Goal: Transaction & Acquisition: Purchase product/service

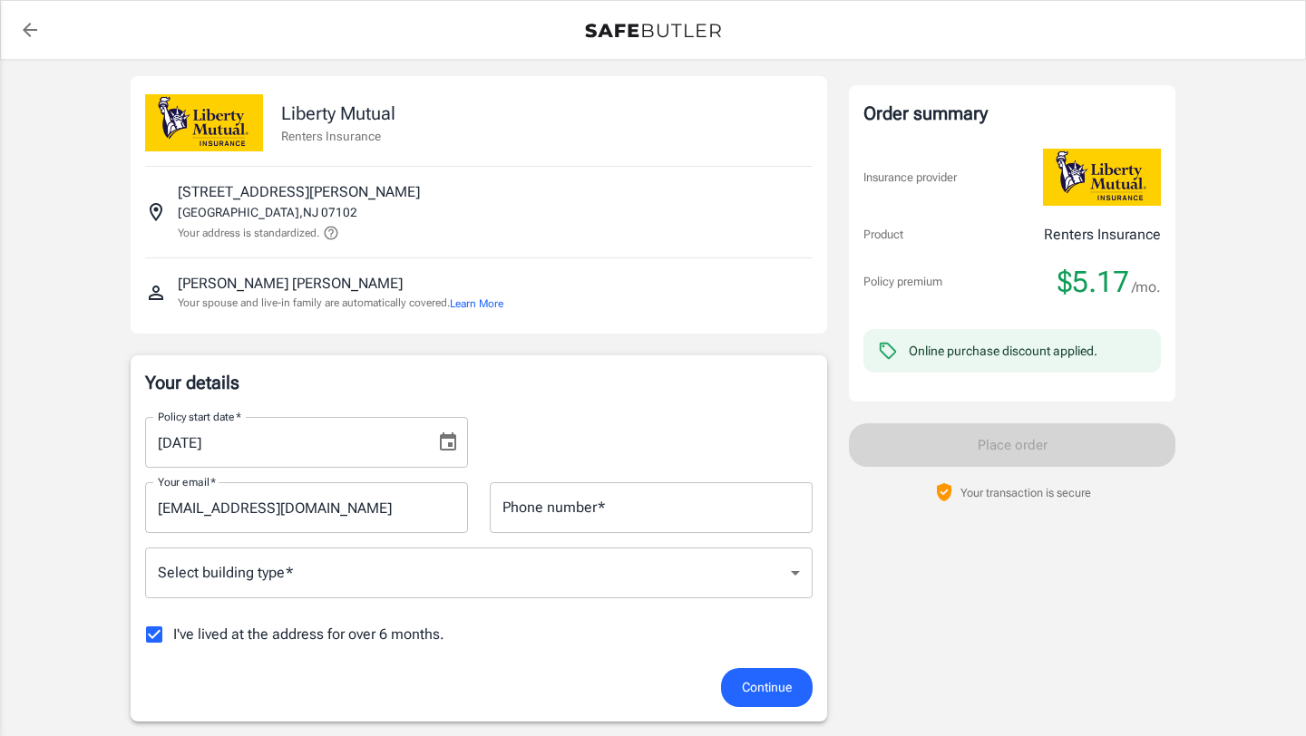
scroll to position [14, 0]
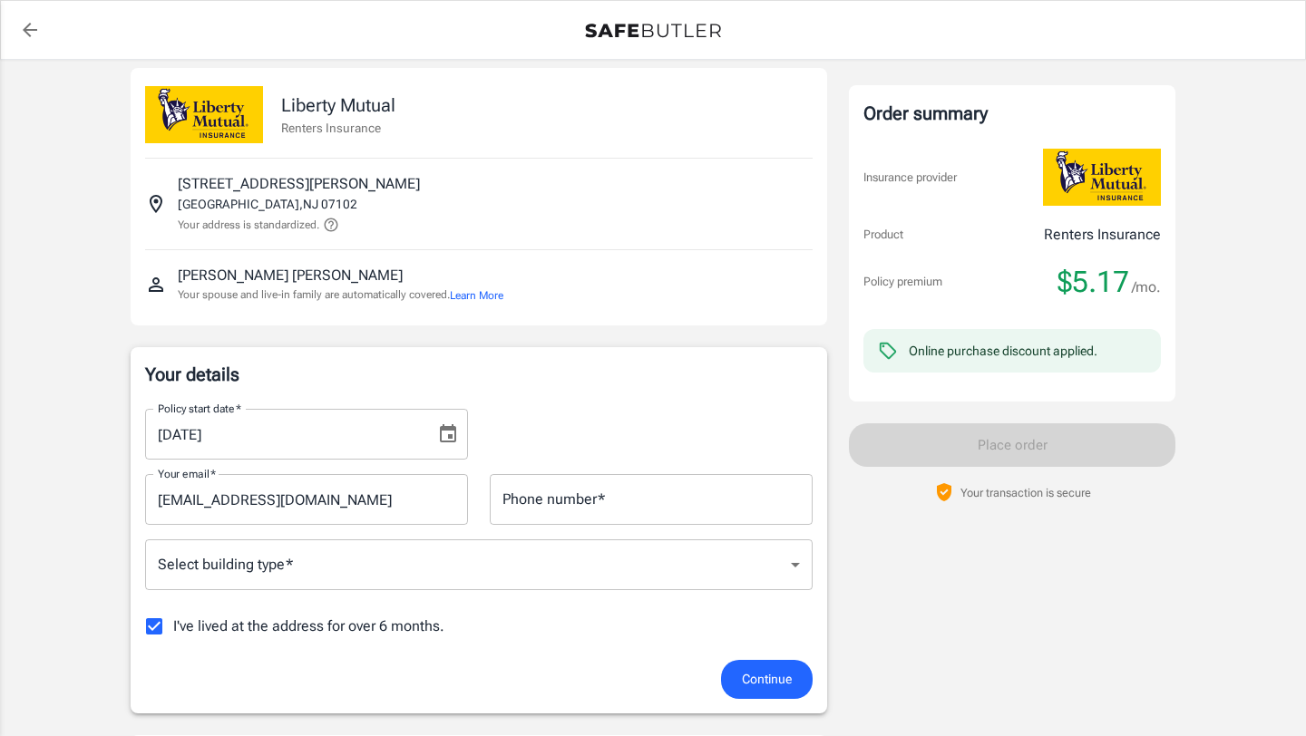
click at [592, 497] on input "Phone number   *" at bounding box center [651, 499] width 323 height 51
type input "5189545042"
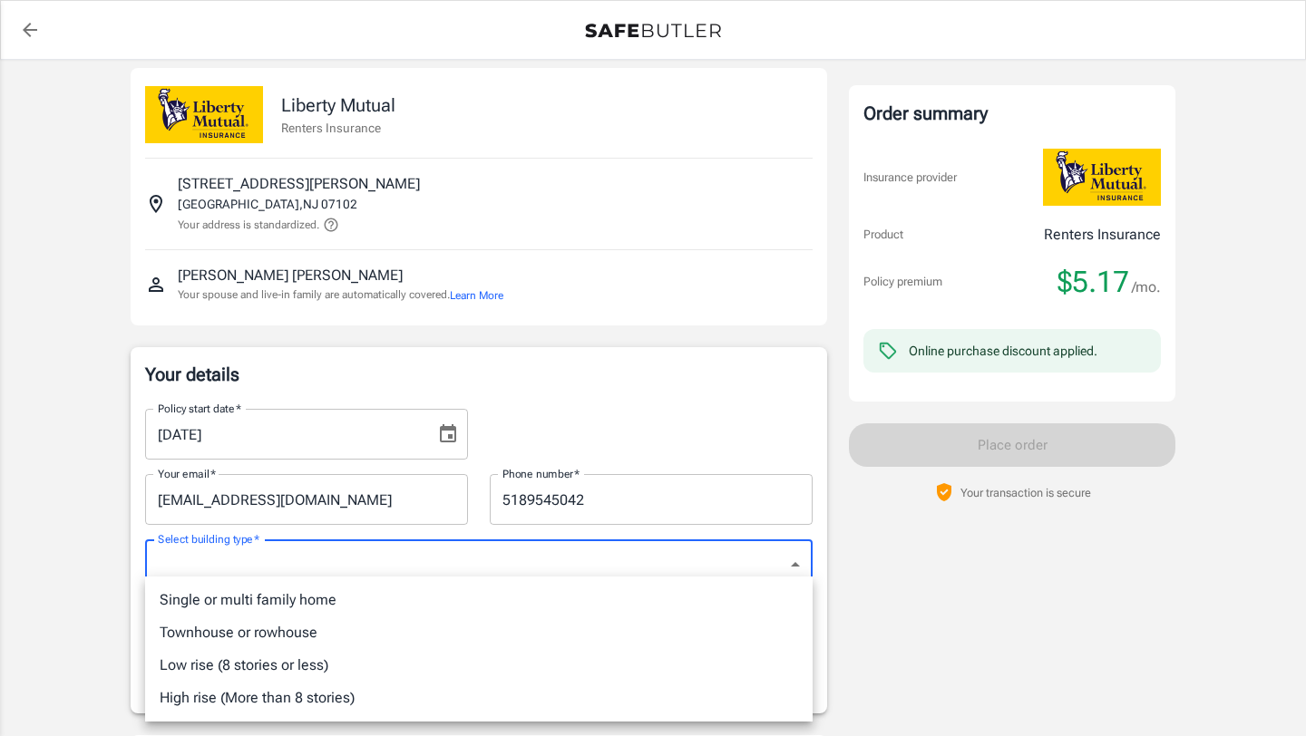
click at [451, 436] on div at bounding box center [653, 368] width 1306 height 736
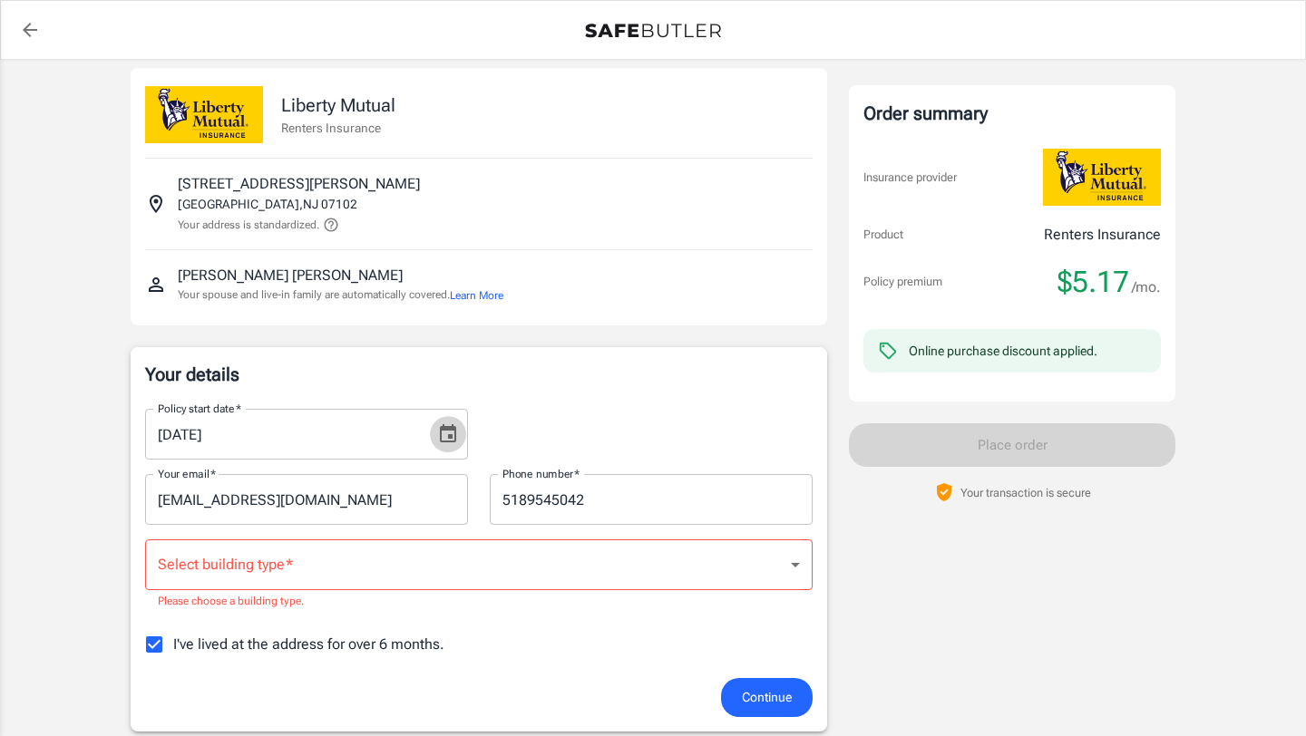
click at [451, 436] on icon "Choose date, selected date is Sep 18, 2025" at bounding box center [448, 433] width 16 height 18
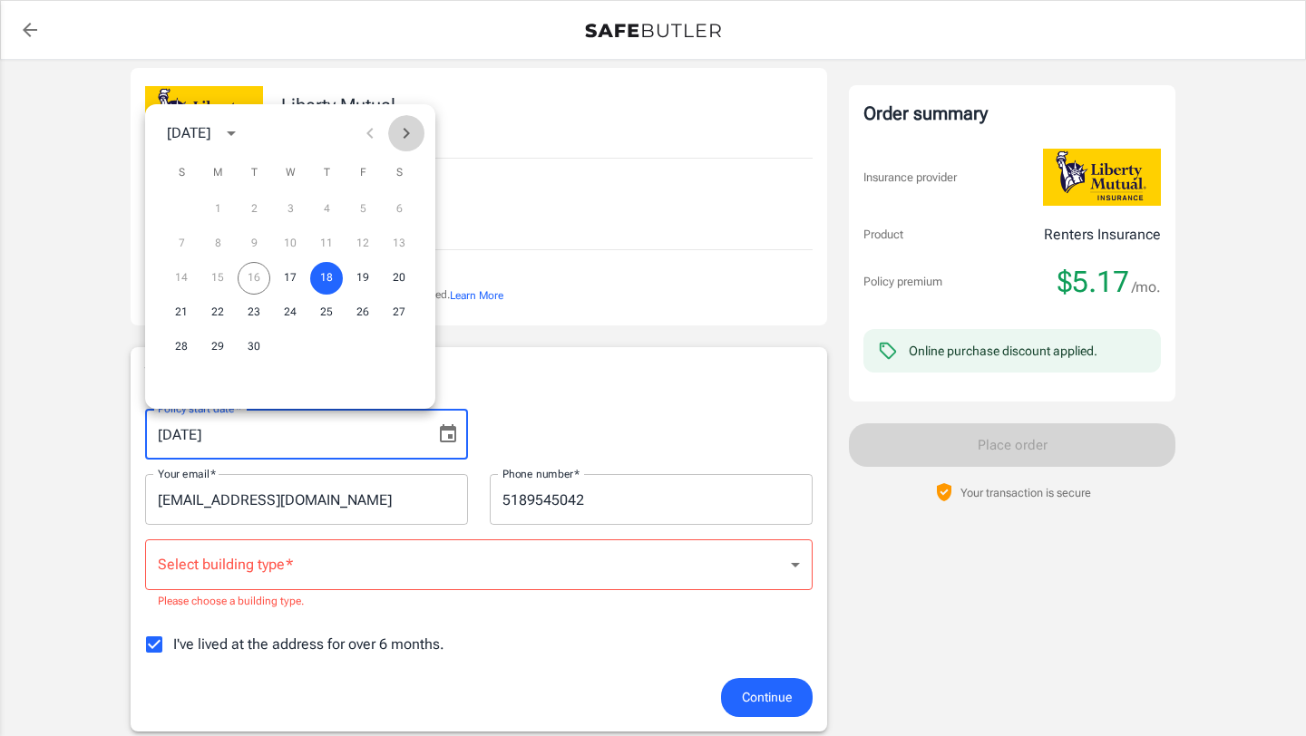
click at [405, 134] on icon "Next month" at bounding box center [406, 133] width 22 height 22
click at [285, 205] on button "1" at bounding box center [290, 209] width 33 height 33
type input "[DATE]"
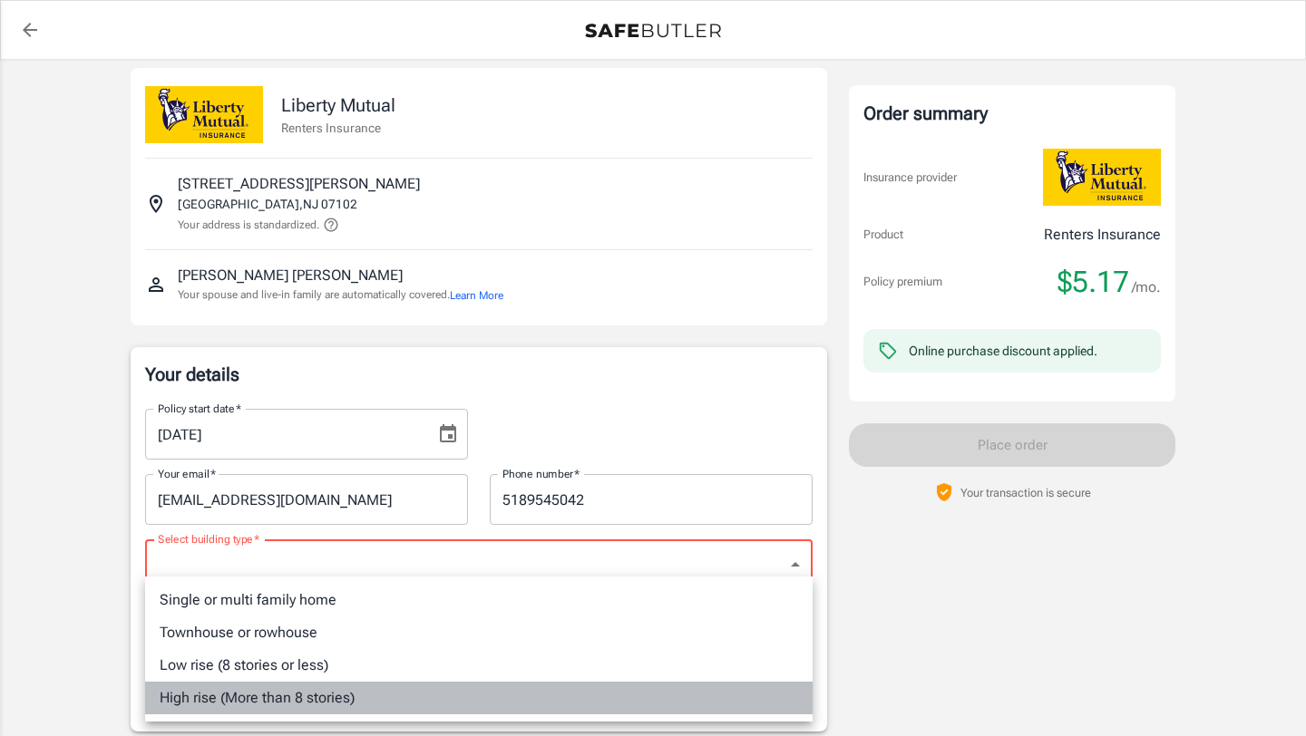
click at [350, 705] on li "High rise (More than 8 stories)" at bounding box center [479, 698] width 668 height 33
type input "highrise"
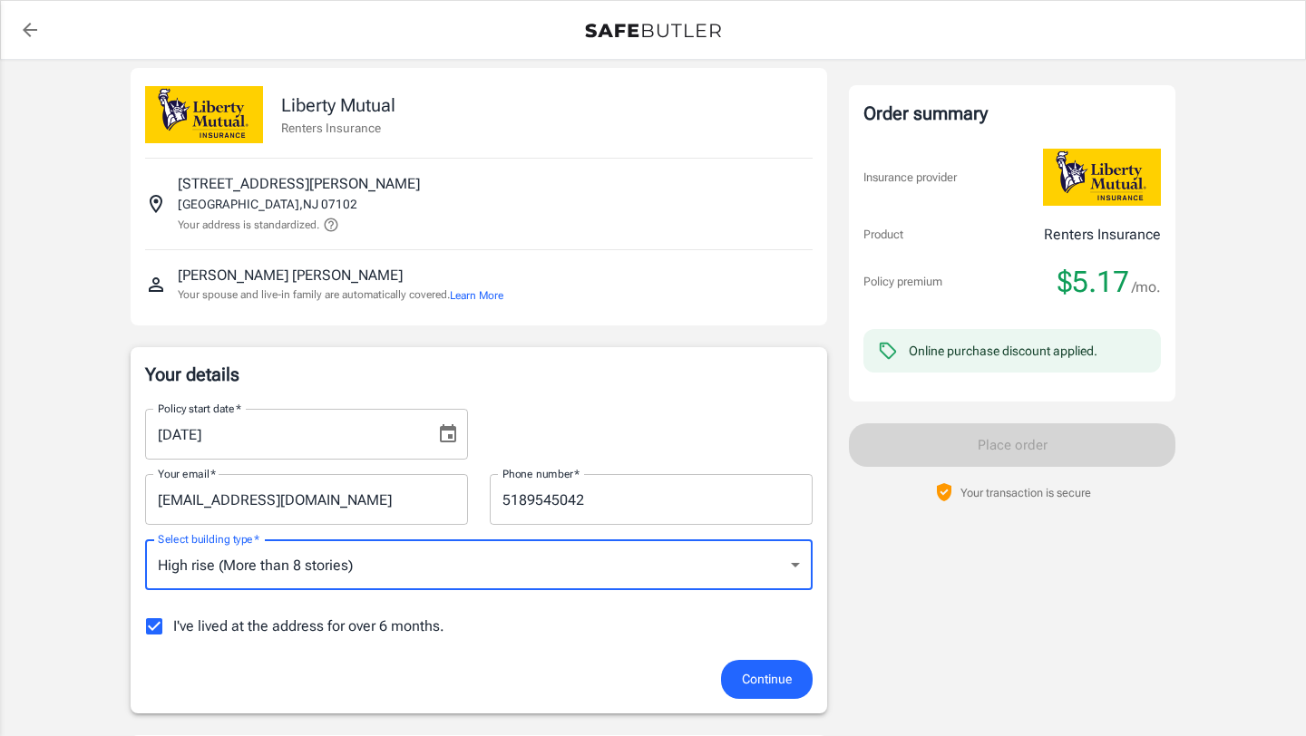
click at [161, 627] on input "I've lived at the address for over 6 months." at bounding box center [154, 627] width 38 height 38
checkbox input "false"
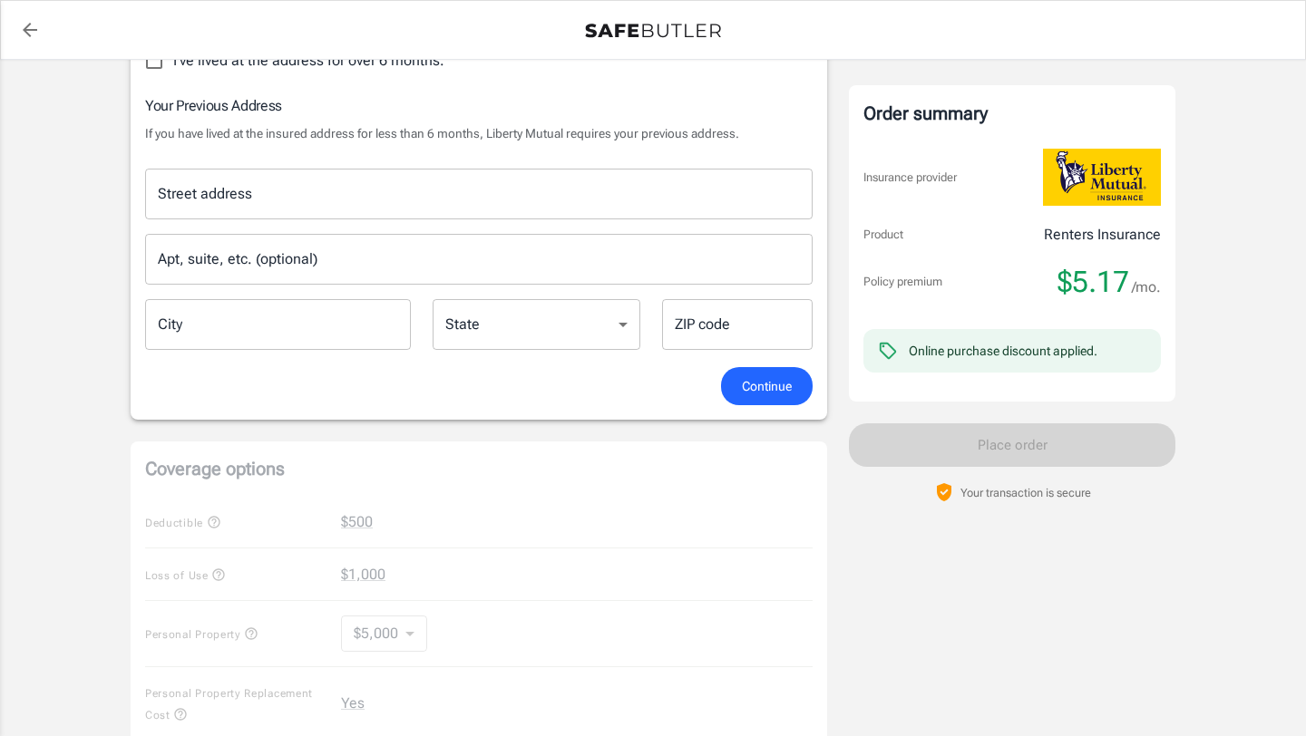
scroll to position [590, 0]
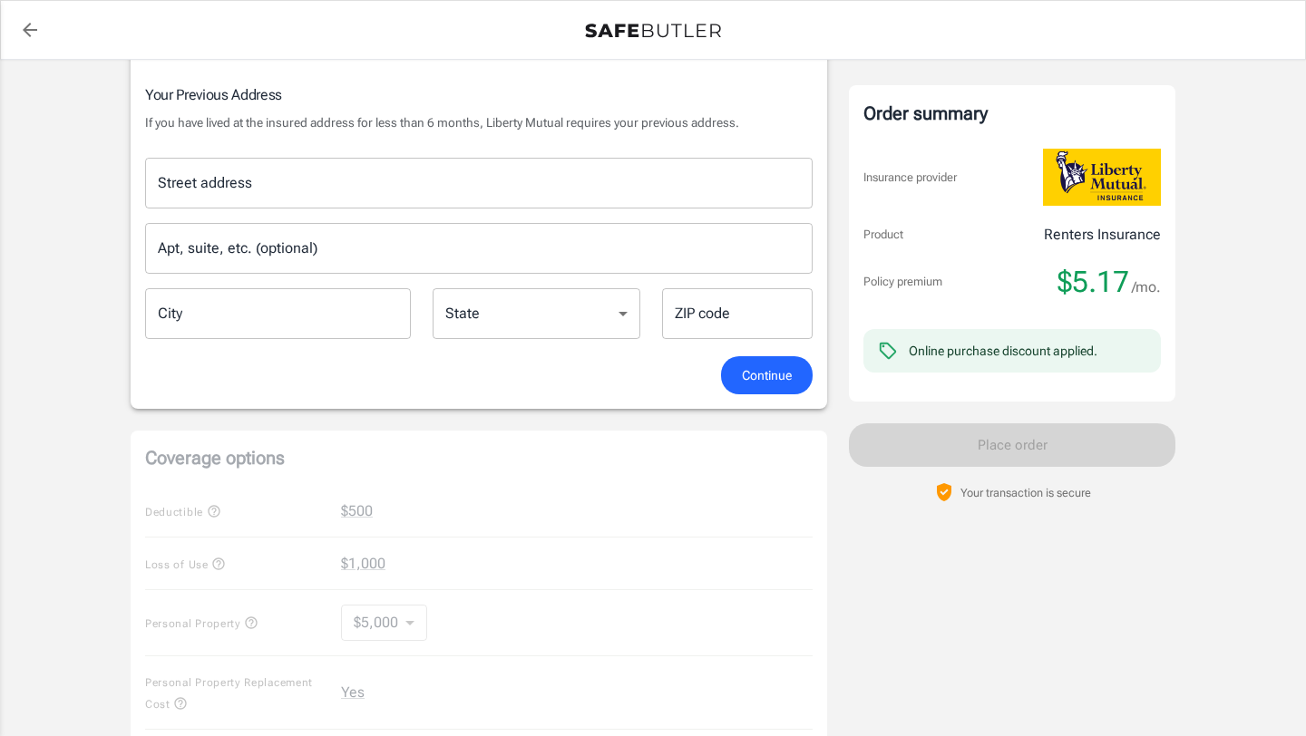
click at [319, 204] on div "Street address" at bounding box center [479, 183] width 668 height 51
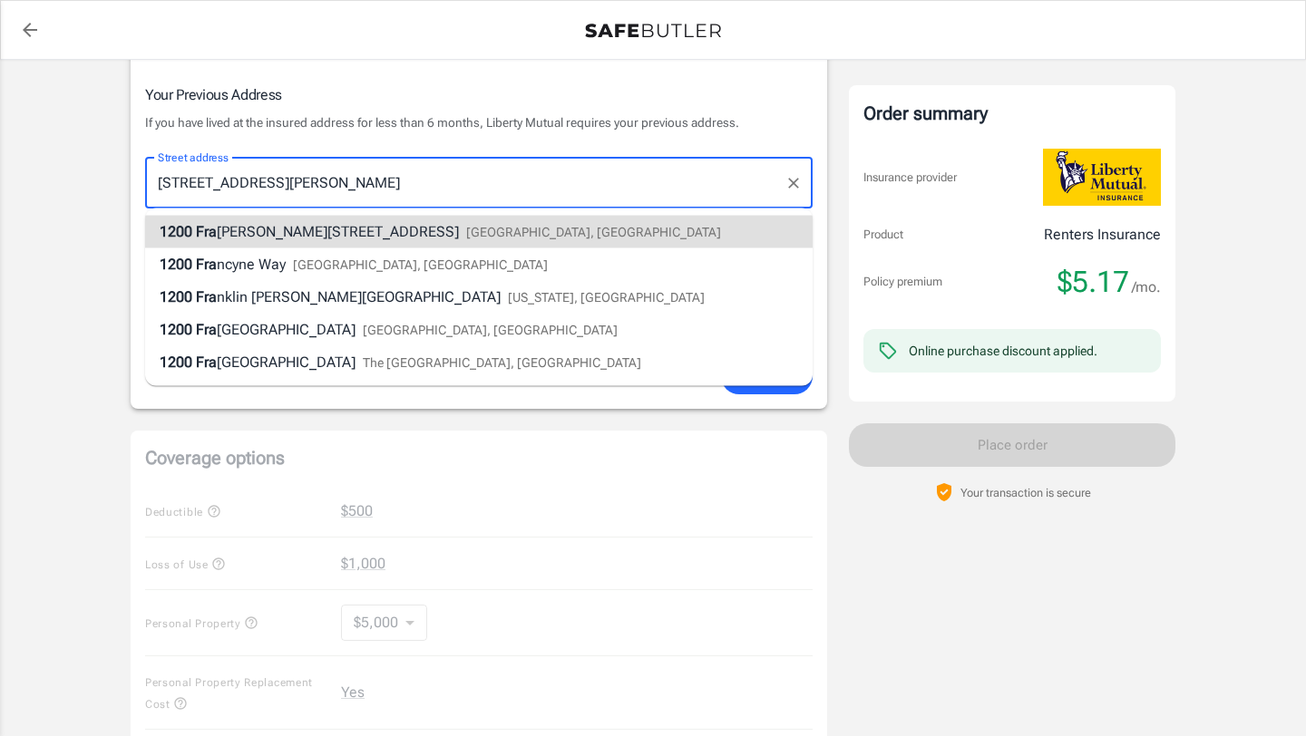
type input "[STREET_ADDRESS][PERSON_NAME]"
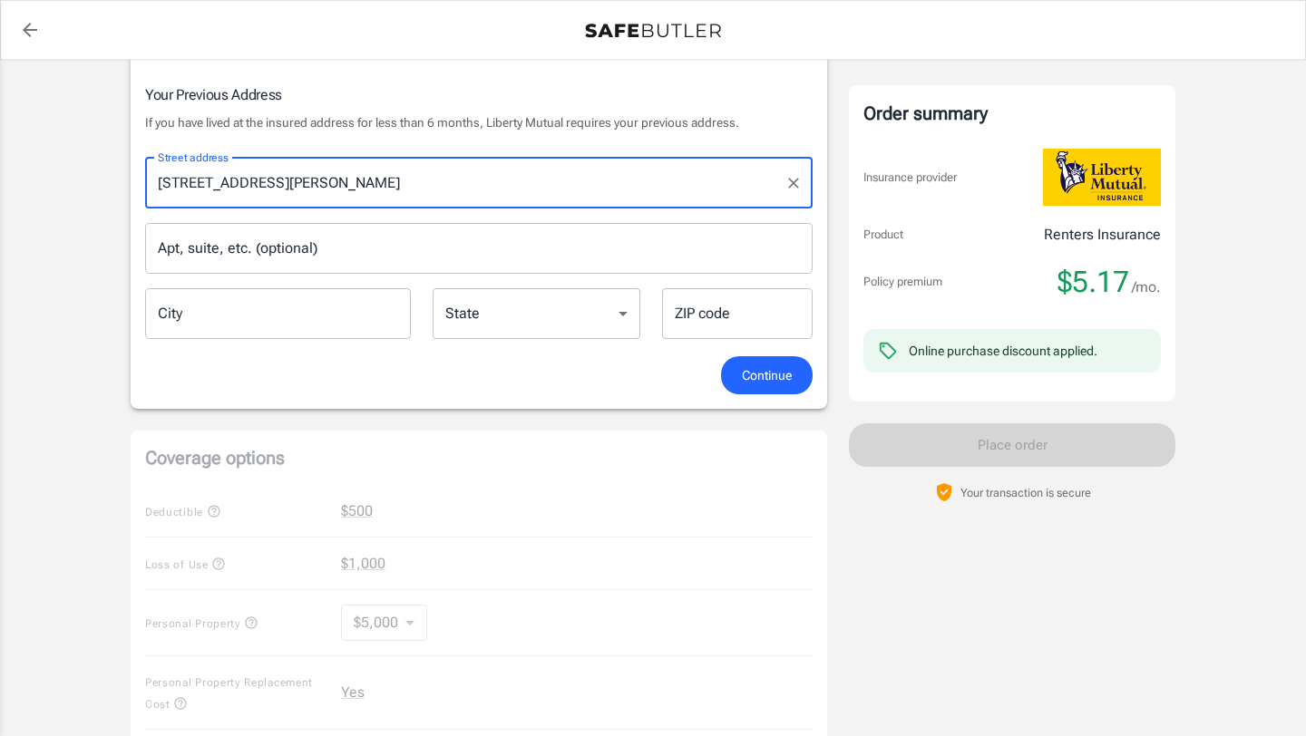
type input "[PERSON_NAME]"
select select "NJ"
type input "07029"
type input "[STREET_ADDRESS][PERSON_NAME]"
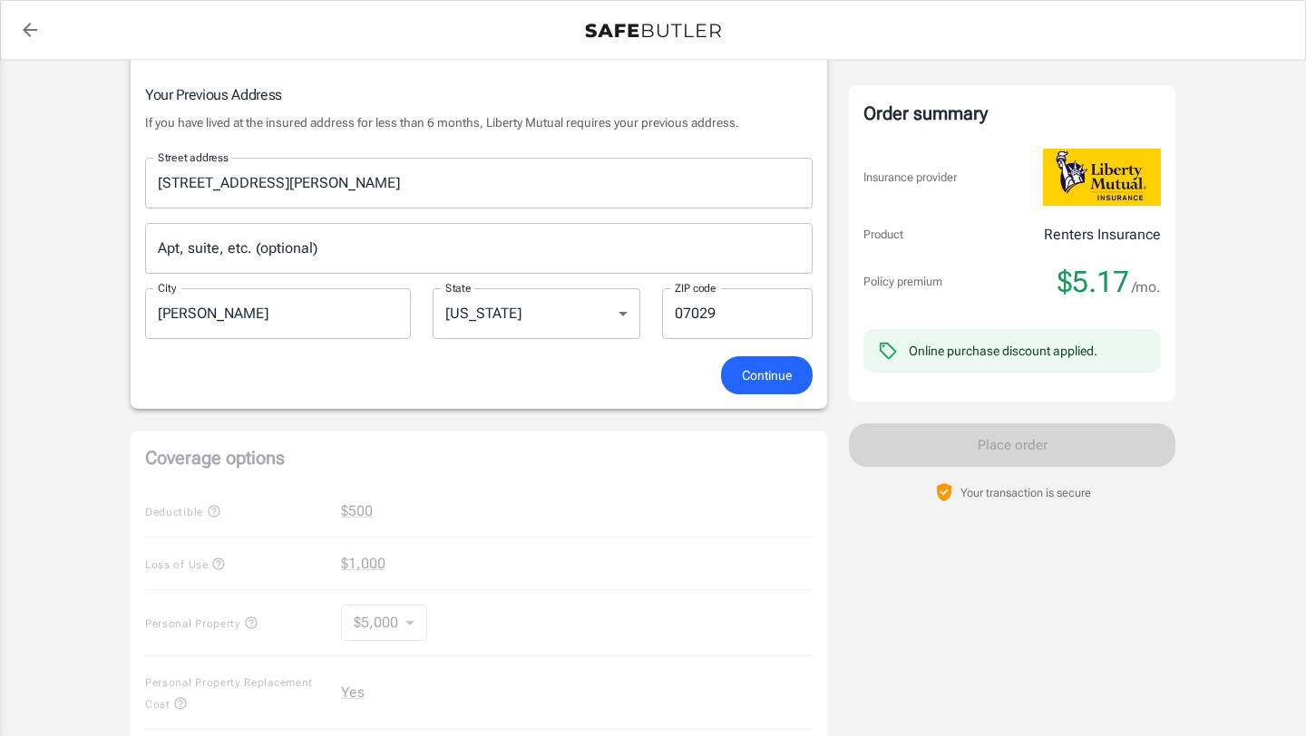
click at [766, 384] on span "Continue" at bounding box center [767, 376] width 50 height 23
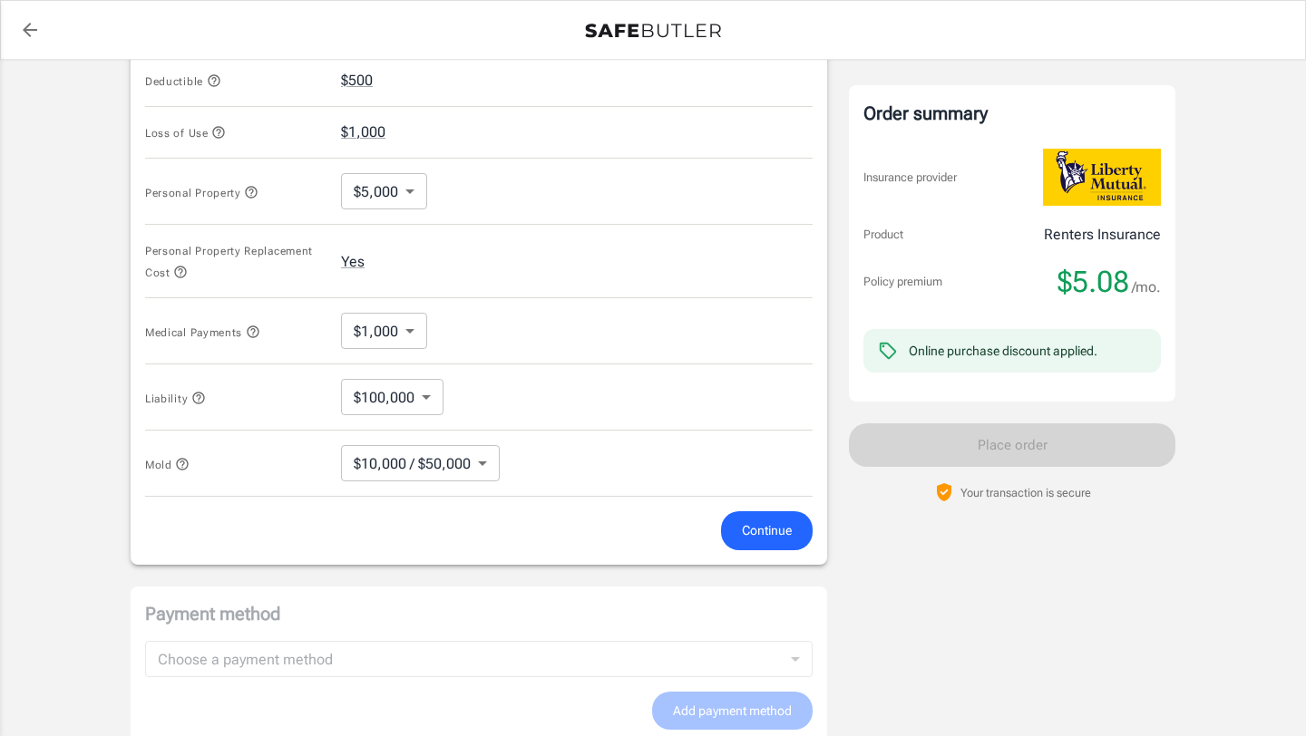
scroll to position [824, 0]
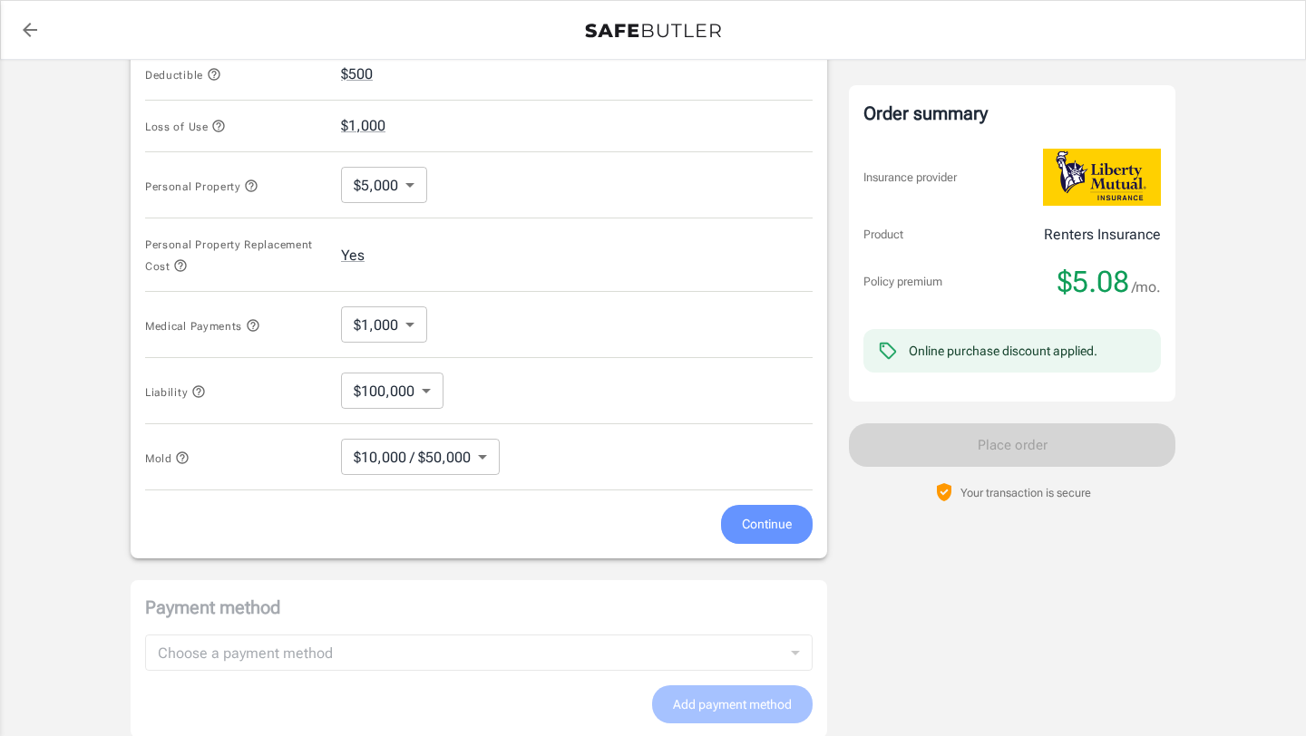
click at [773, 531] on span "Continue" at bounding box center [767, 524] width 50 height 23
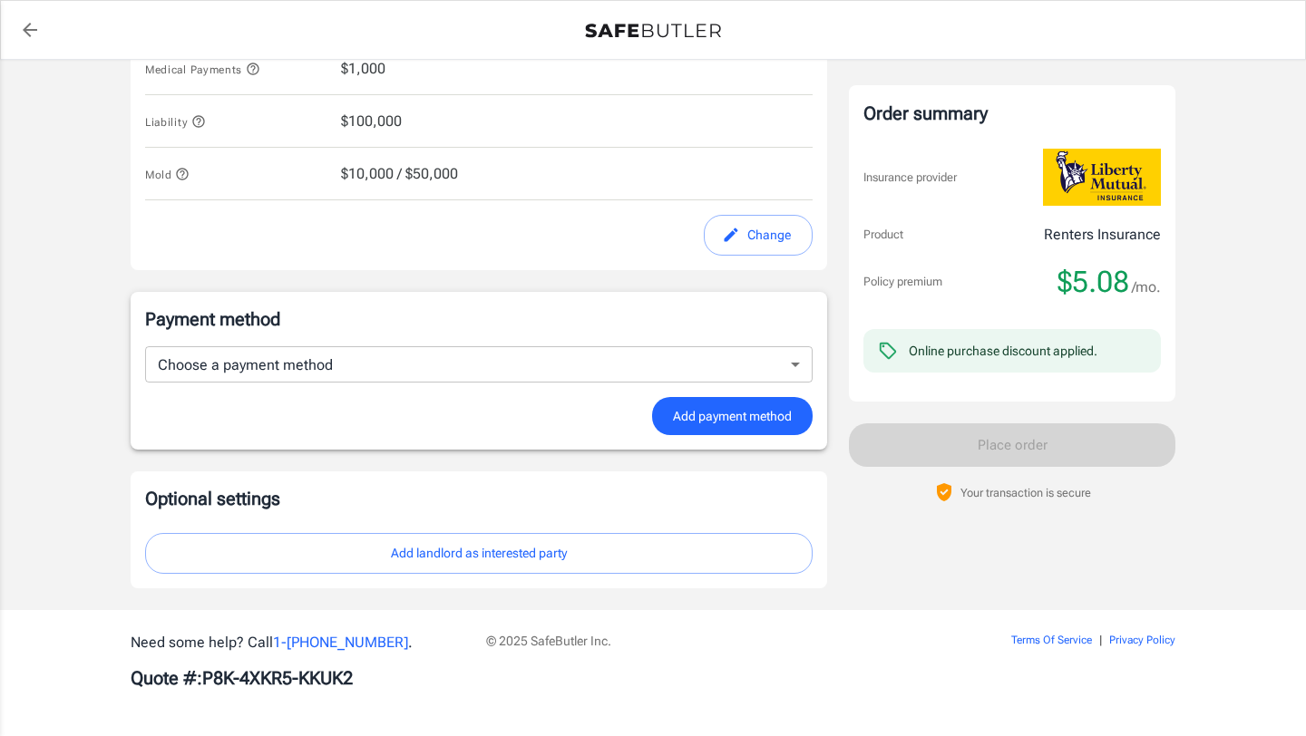
scroll to position [1062, 0]
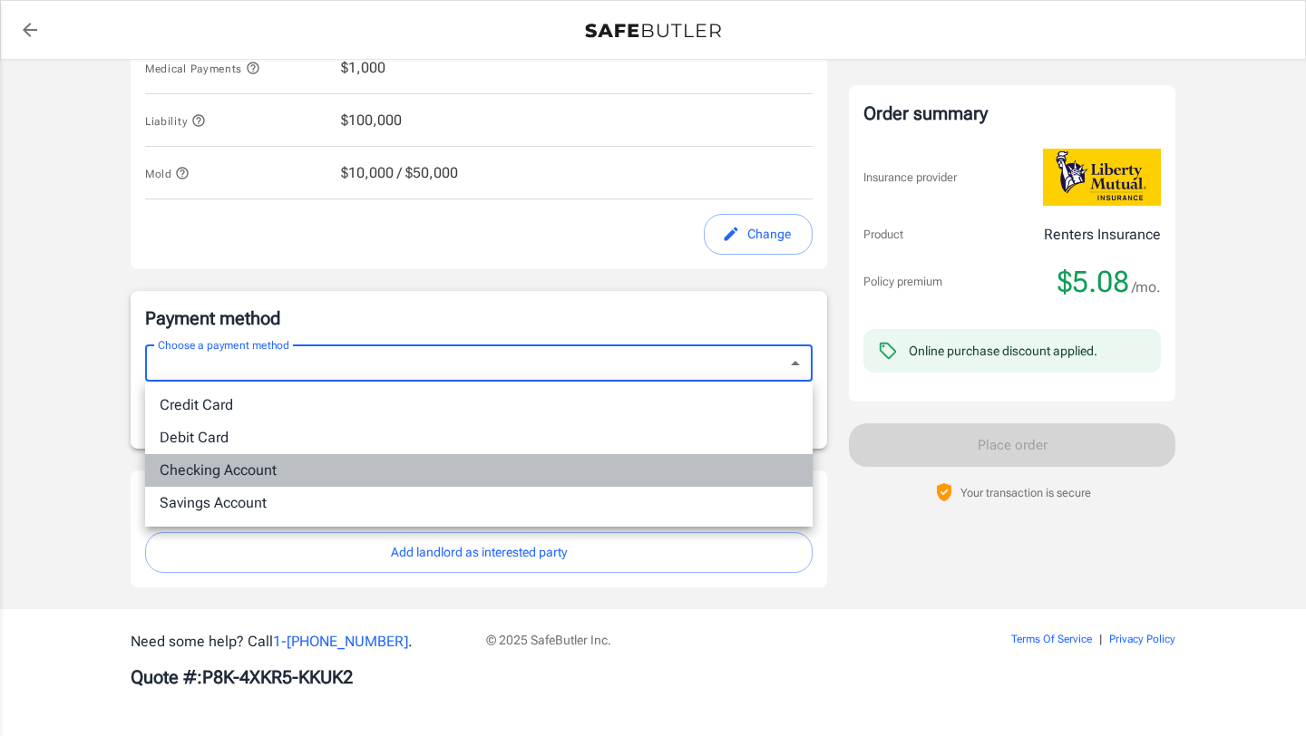
click at [287, 472] on li "Checking Account" at bounding box center [479, 470] width 668 height 33
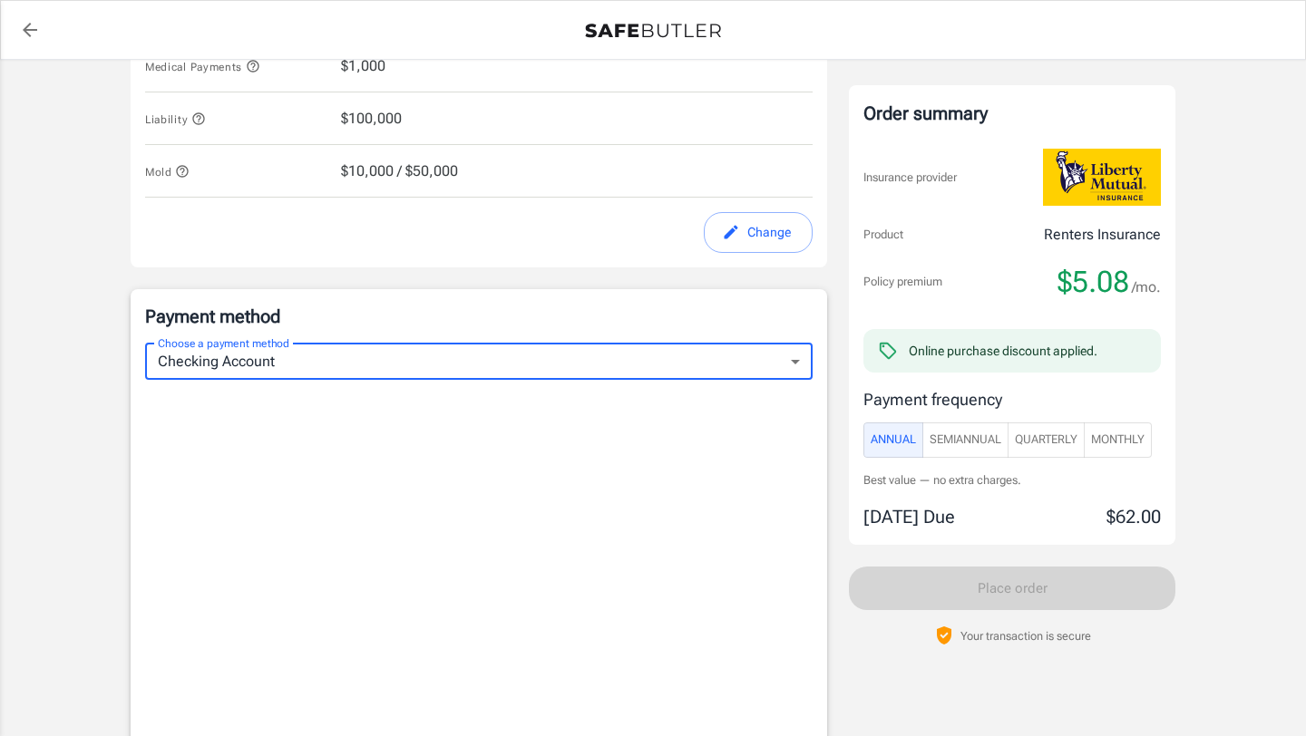
click at [795, 367] on body "Policy premium $ 5.08 /mo Liberty Mutual Renters Insurance [STREET_ADDRESS][PER…" at bounding box center [653, 97] width 1306 height 2318
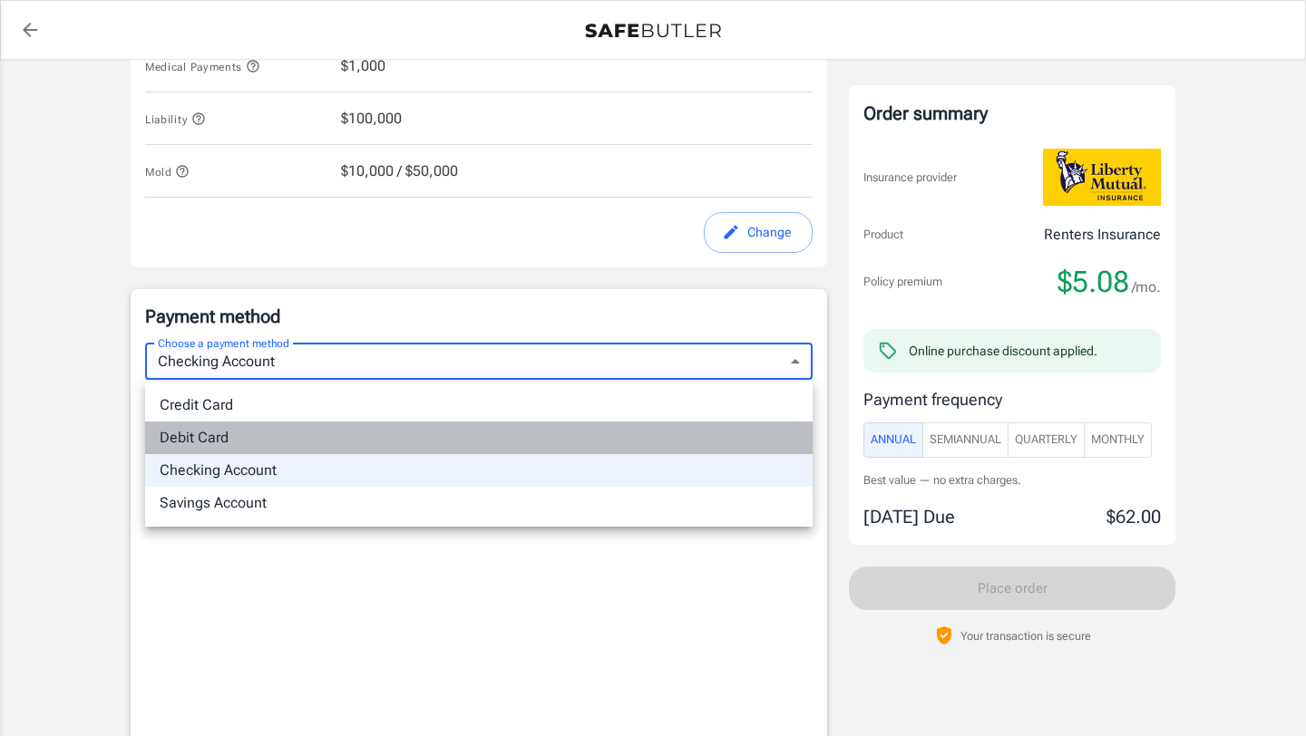
click at [403, 429] on li "Debit Card" at bounding box center [479, 438] width 668 height 33
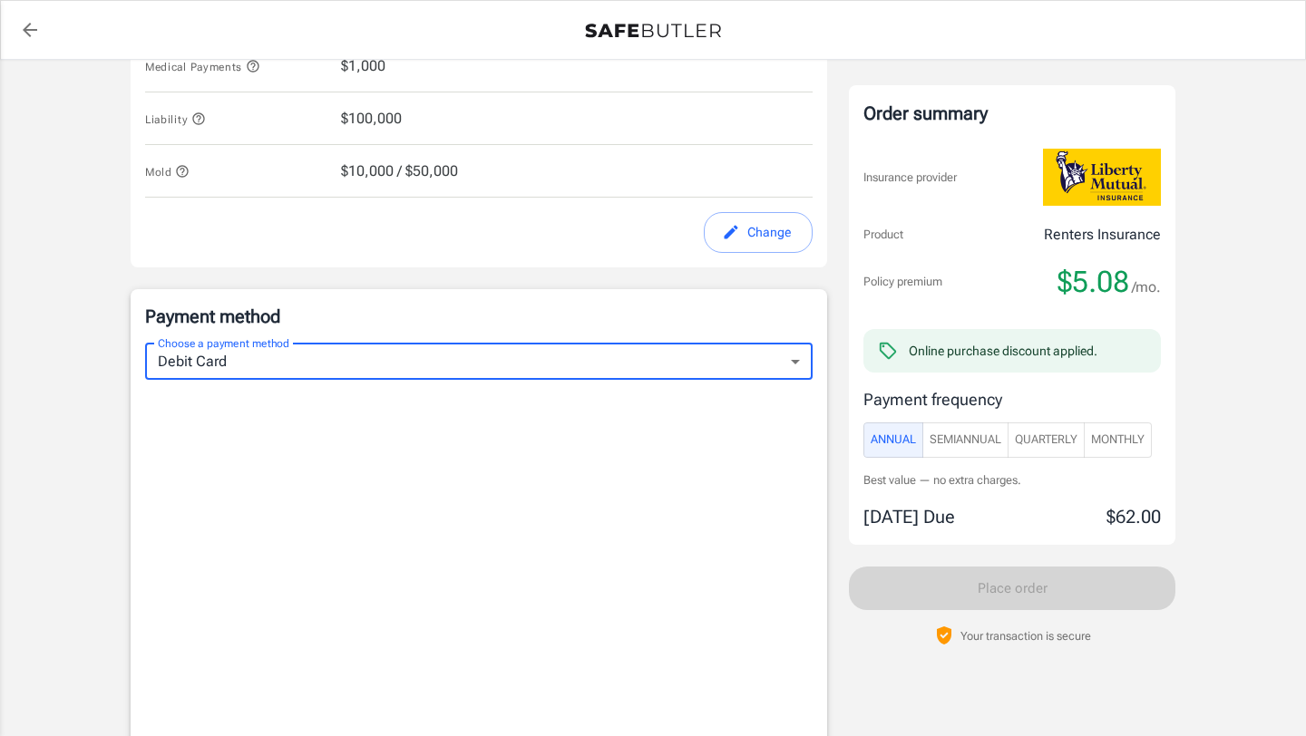
click at [797, 363] on body "Policy premium $ 5.08 /mo Liberty Mutual Renters Insurance [STREET_ADDRESS][PER…" at bounding box center [653, 66] width 1306 height 2257
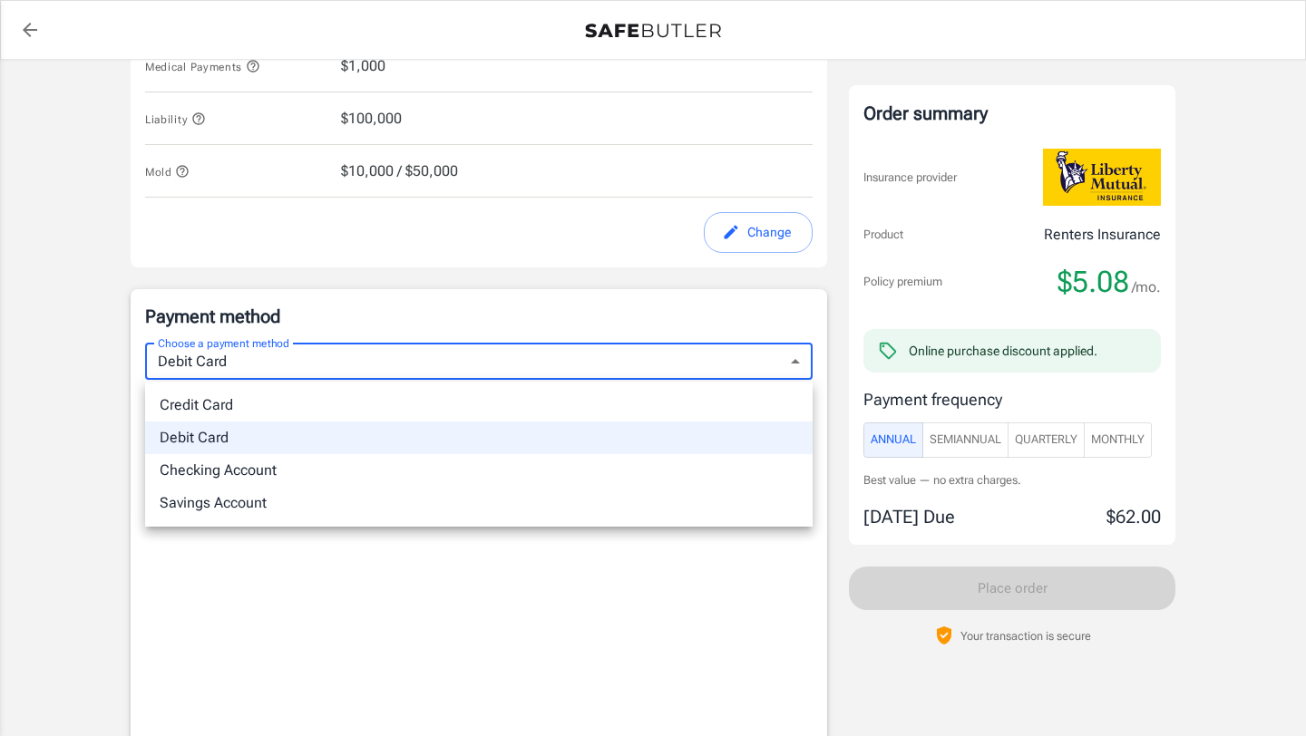
click at [1106, 435] on div at bounding box center [653, 368] width 1306 height 736
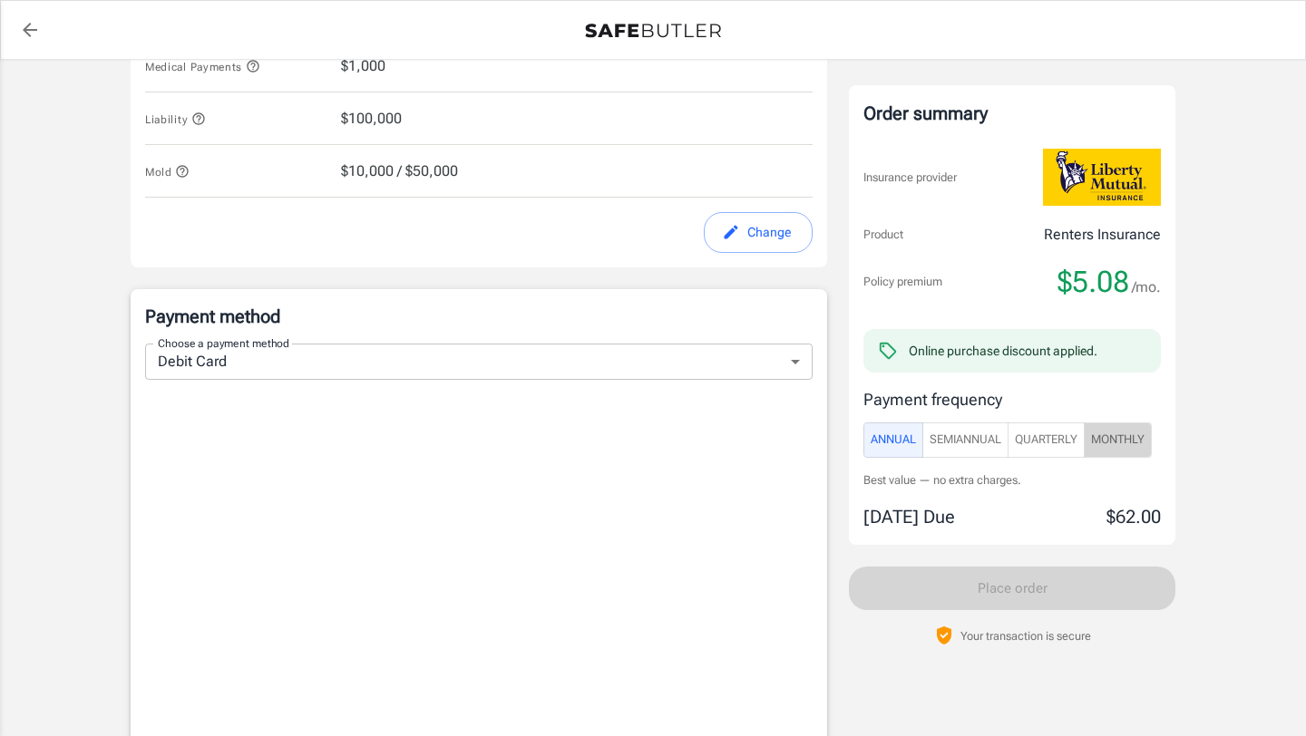
click at [1110, 437] on span "Monthly" at bounding box center [1118, 440] width 54 height 21
click at [1067, 444] on span "Quarterly" at bounding box center [1046, 440] width 63 height 21
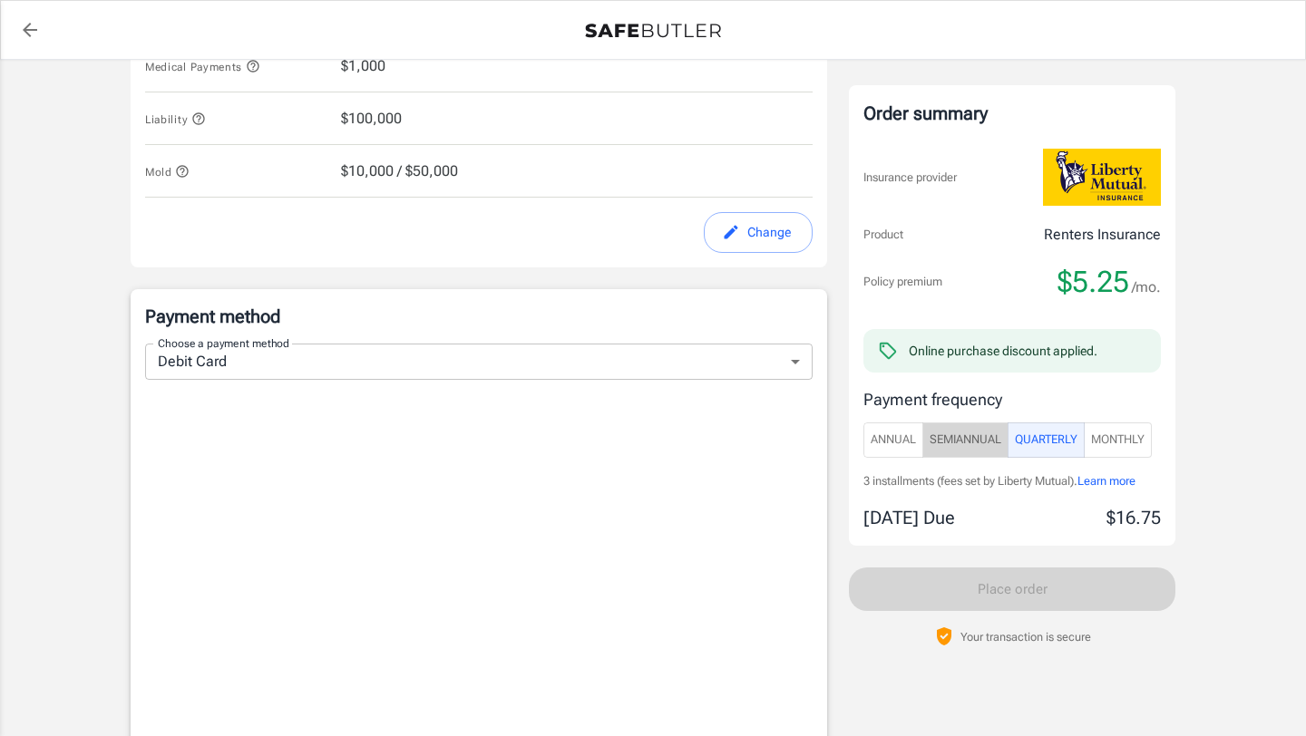
click at [987, 441] on span "SemiAnnual" at bounding box center [966, 440] width 72 height 21
click at [904, 441] on span "Annual" at bounding box center [893, 440] width 45 height 21
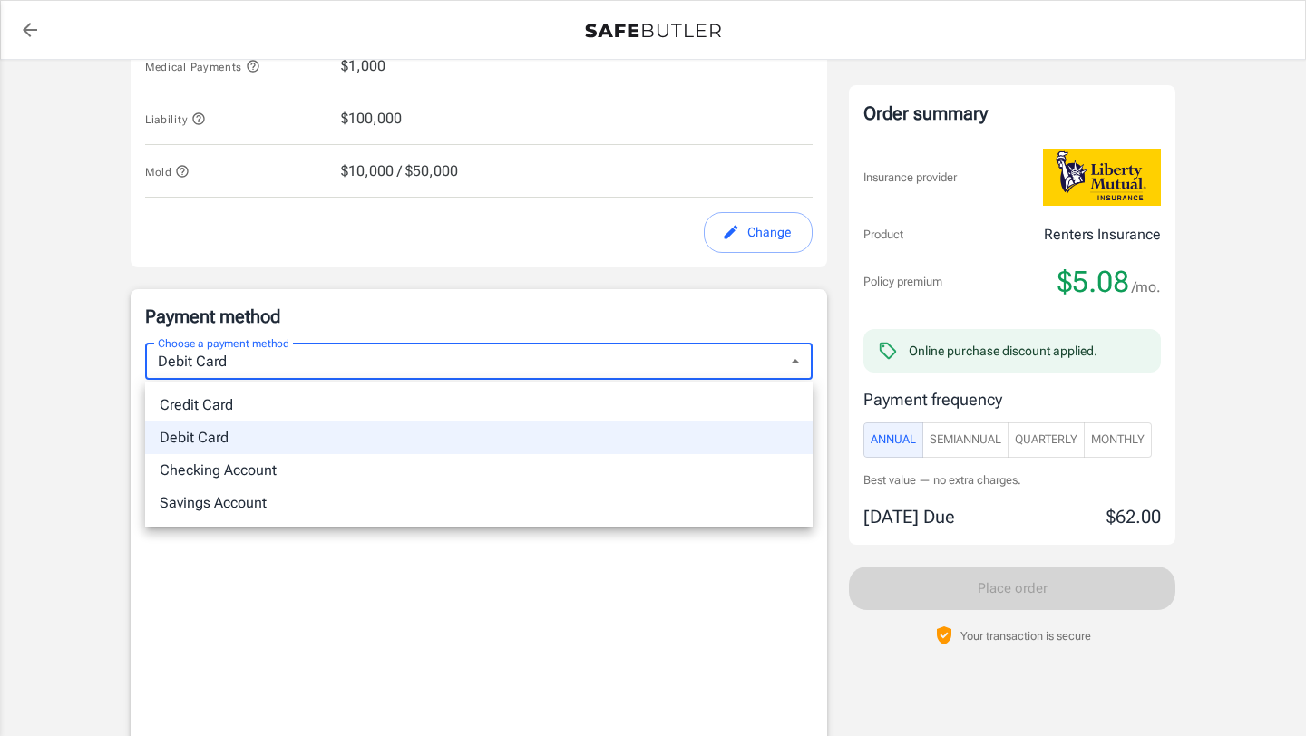
click at [791, 366] on body "Policy premium $ 5.08 /mo Liberty Mutual Renters Insurance [STREET_ADDRESS][PER…" at bounding box center [653, 66] width 1306 height 2257
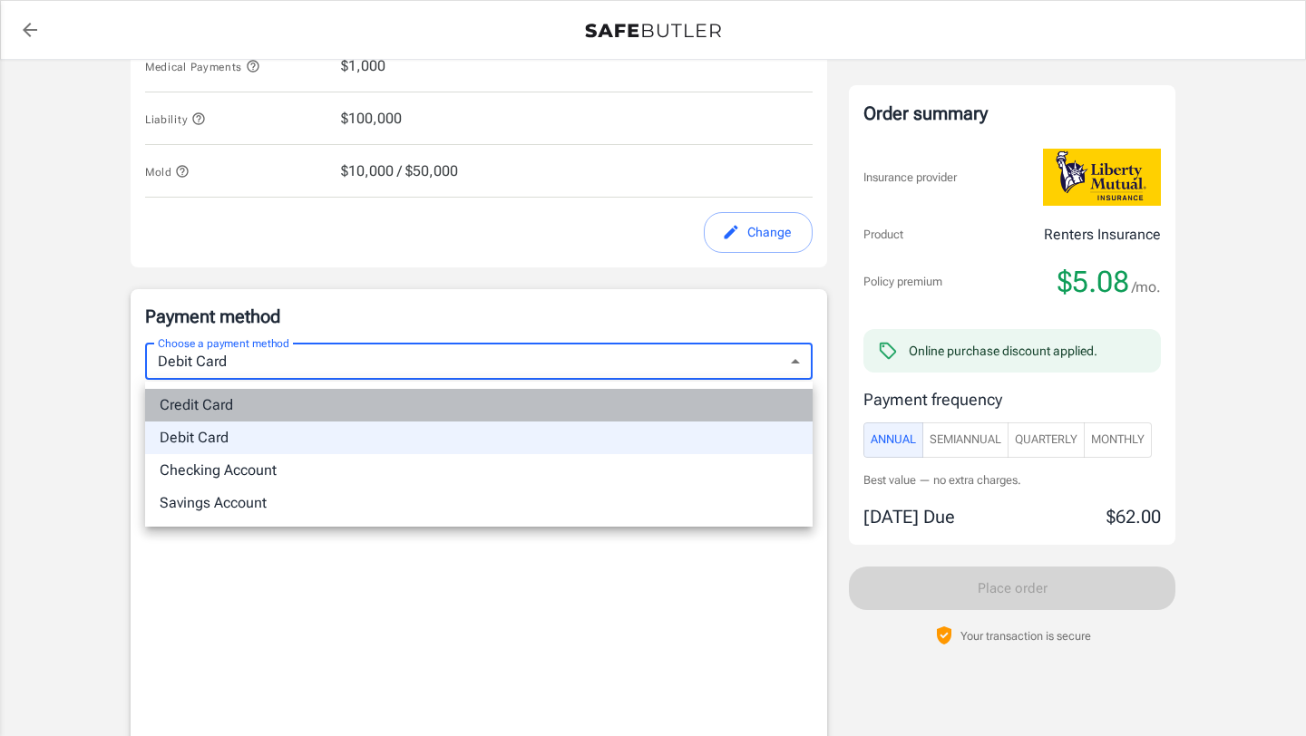
click at [506, 400] on li "Credit Card" at bounding box center [479, 405] width 668 height 33
type input "credit"
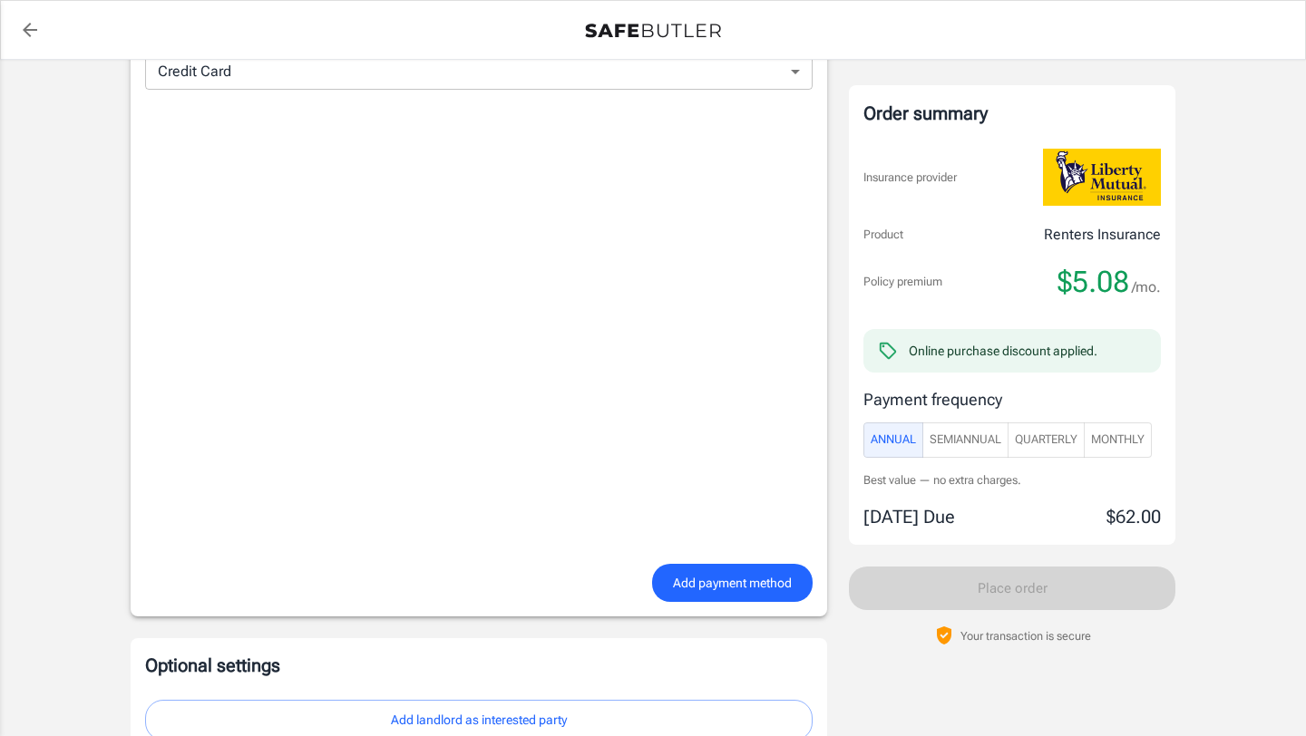
scroll to position [1360, 0]
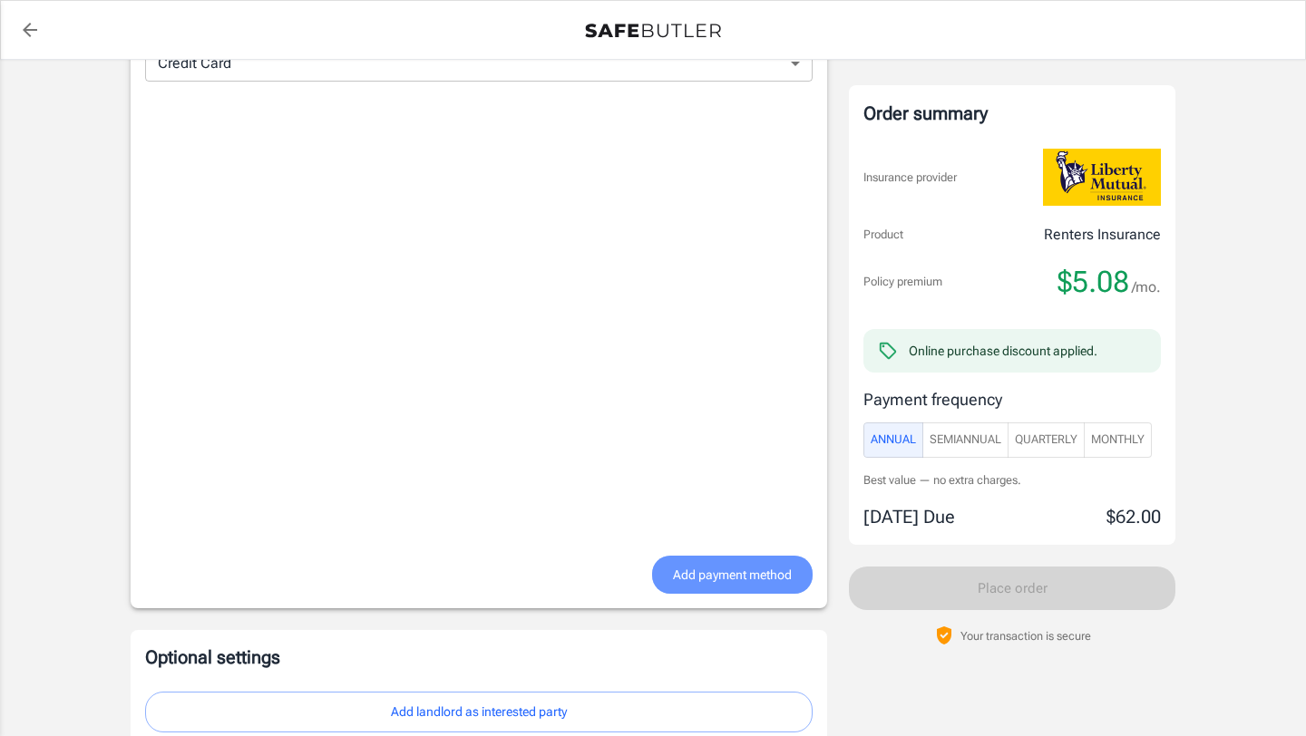
click at [746, 584] on span "Add payment method" at bounding box center [732, 575] width 119 height 23
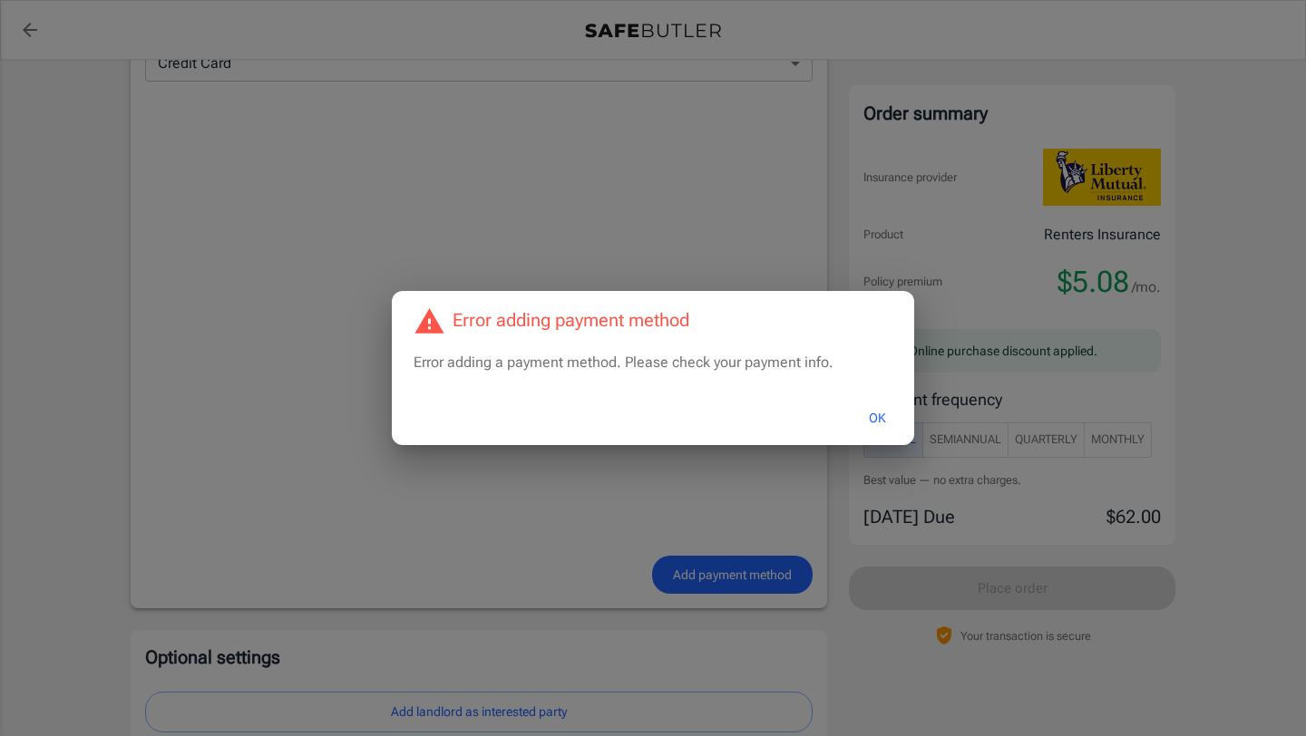
click at [882, 418] on button "OK" at bounding box center [877, 418] width 59 height 39
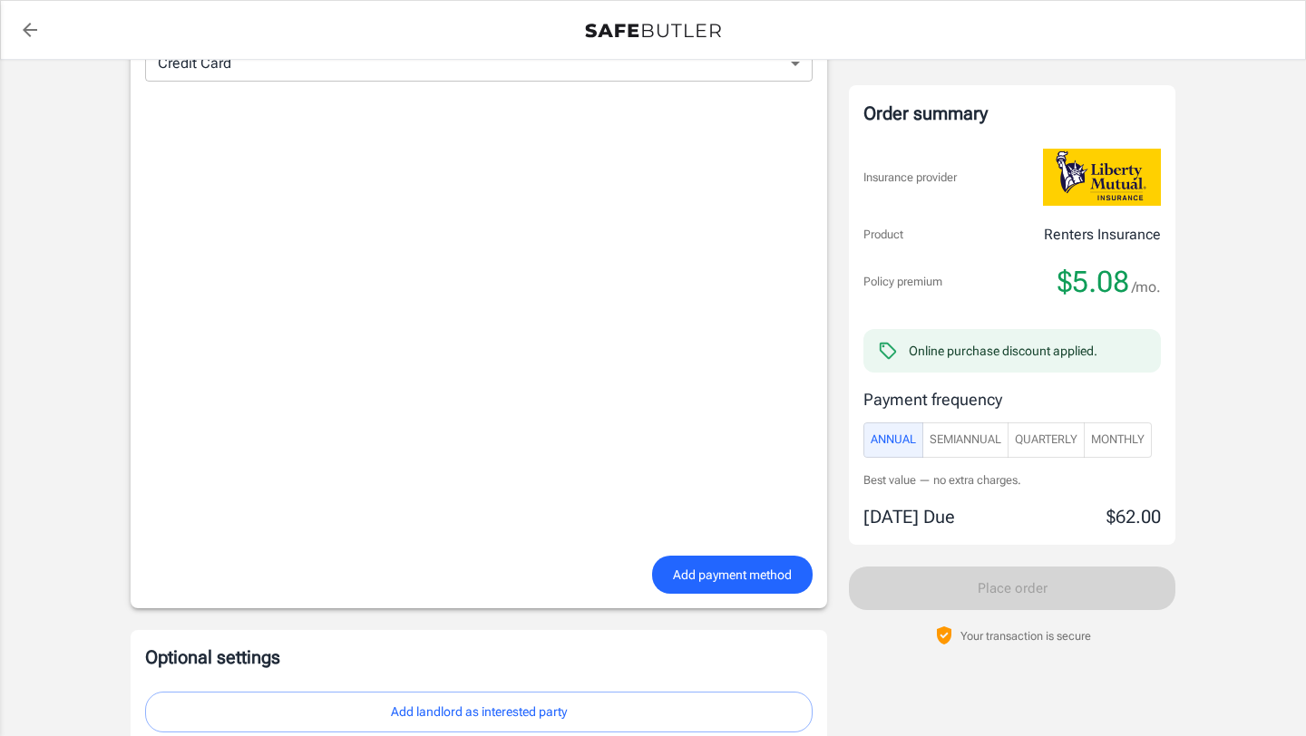
click at [686, 586] on span "Add payment method" at bounding box center [732, 575] width 119 height 23
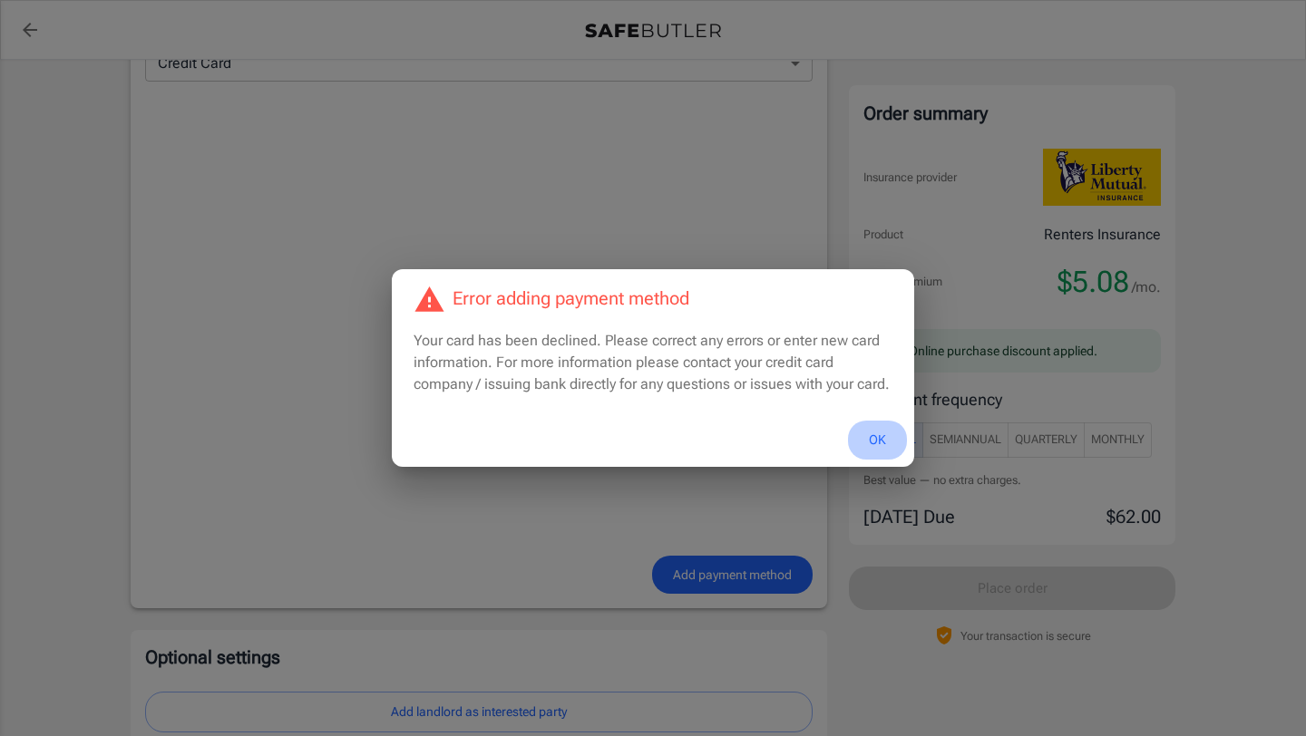
click at [874, 445] on button "OK" at bounding box center [877, 440] width 59 height 39
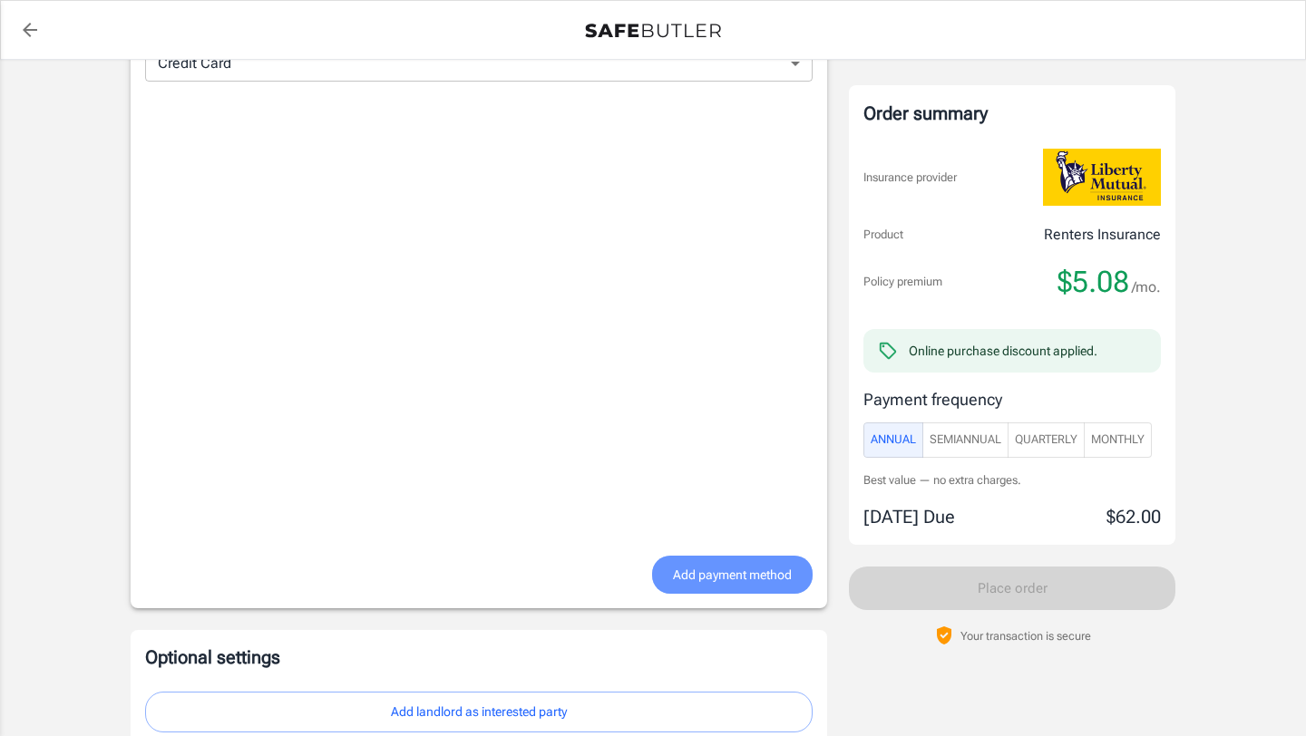
click at [686, 573] on span "Add payment method" at bounding box center [732, 575] width 119 height 23
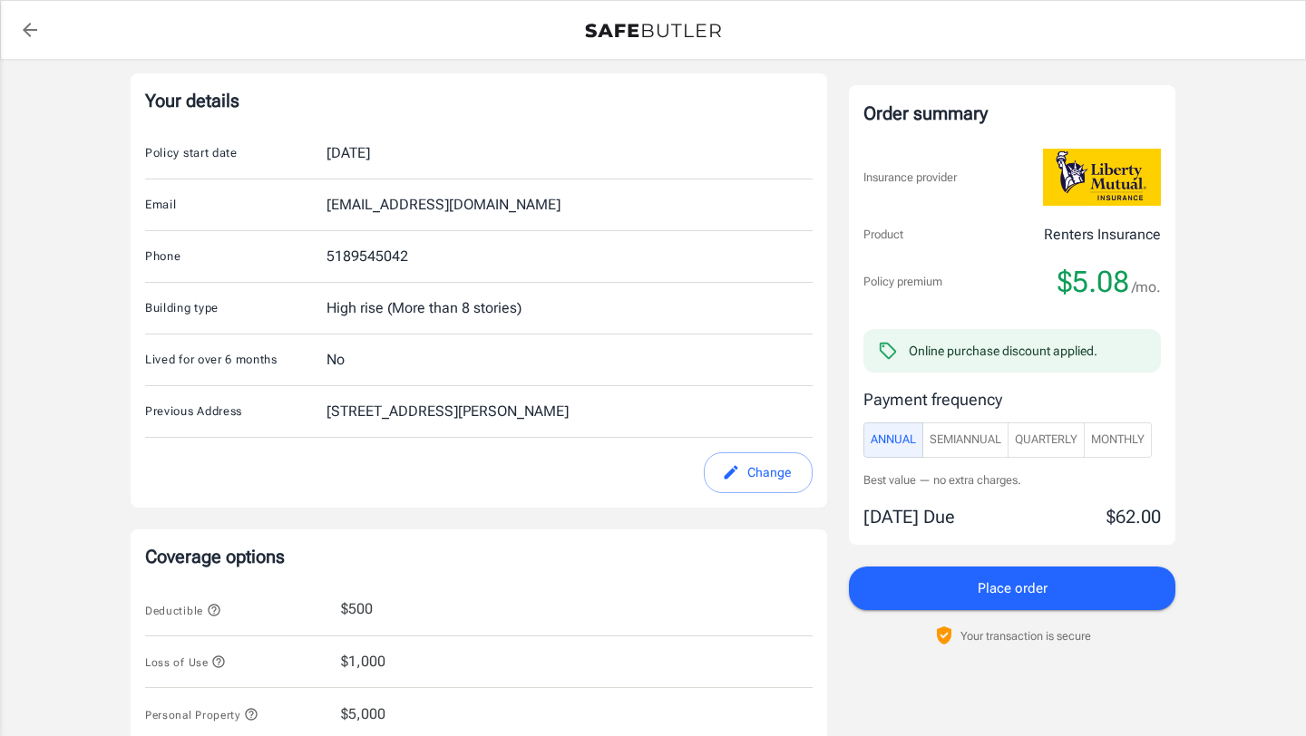
scroll to position [287, 0]
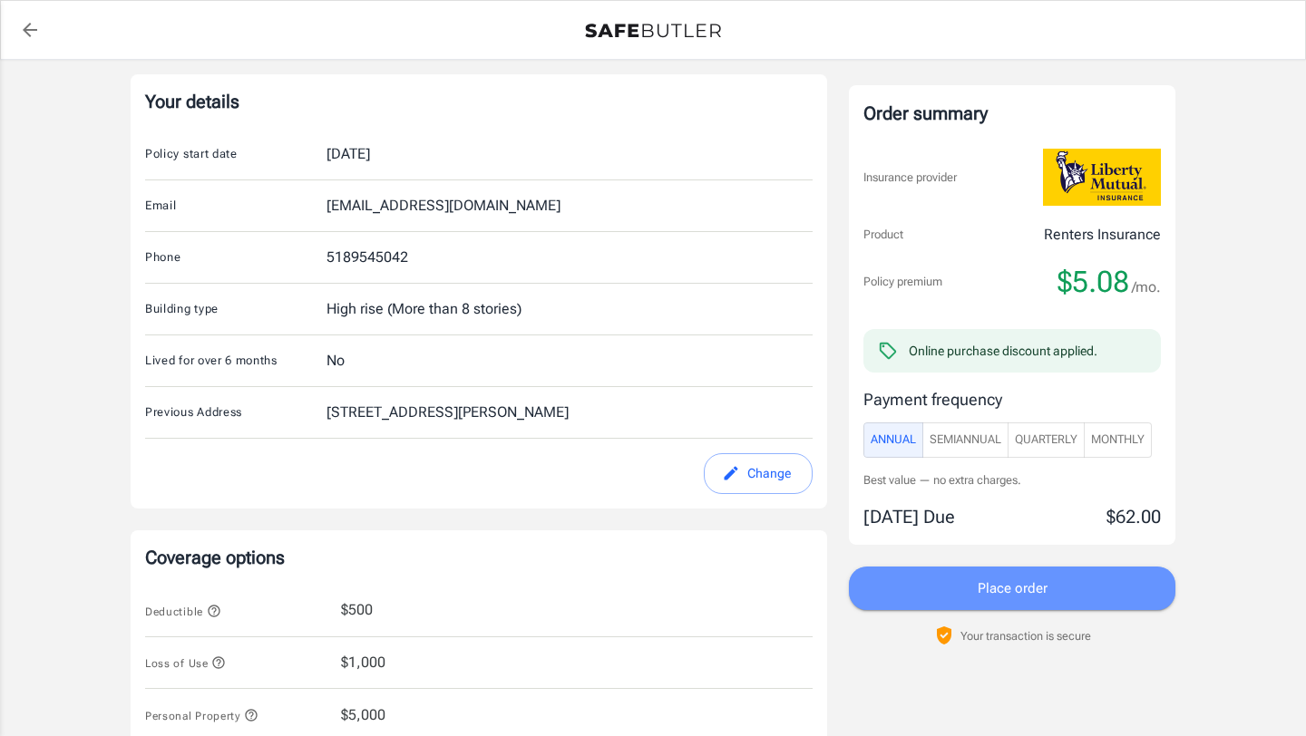
click at [924, 604] on button "Place order" at bounding box center [1012, 589] width 327 height 44
